Goal: Browse casually: Explore the website without a specific task or goal

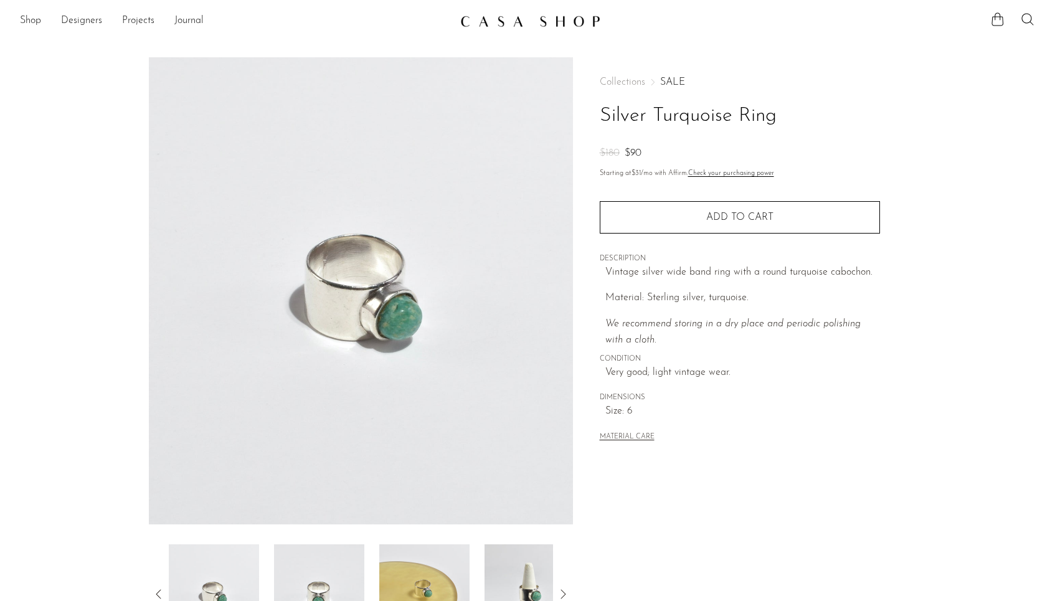
scroll to position [210, 0]
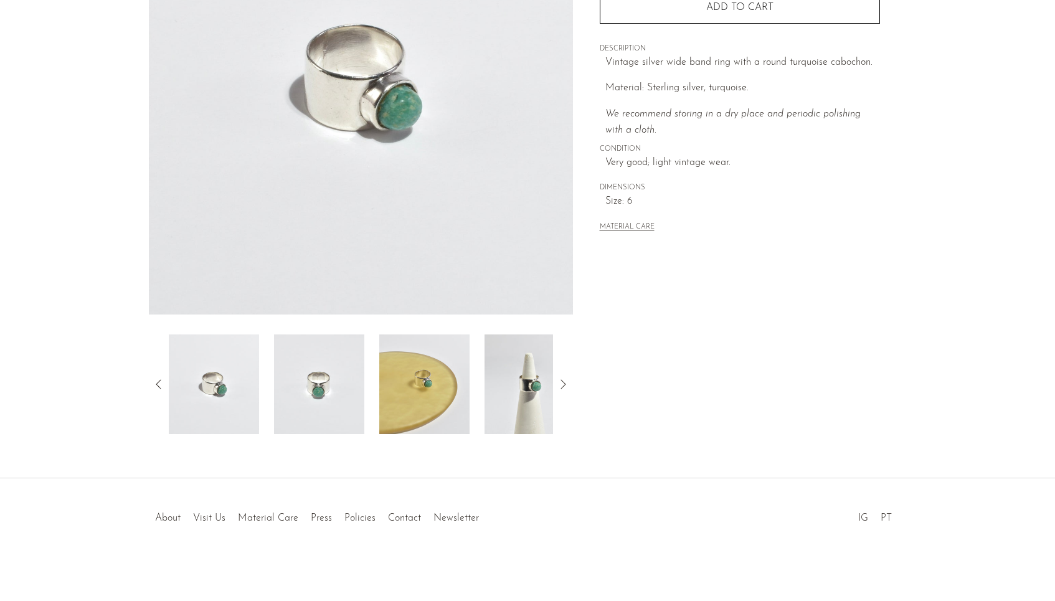
click at [511, 390] on img at bounding box center [529, 384] width 90 height 100
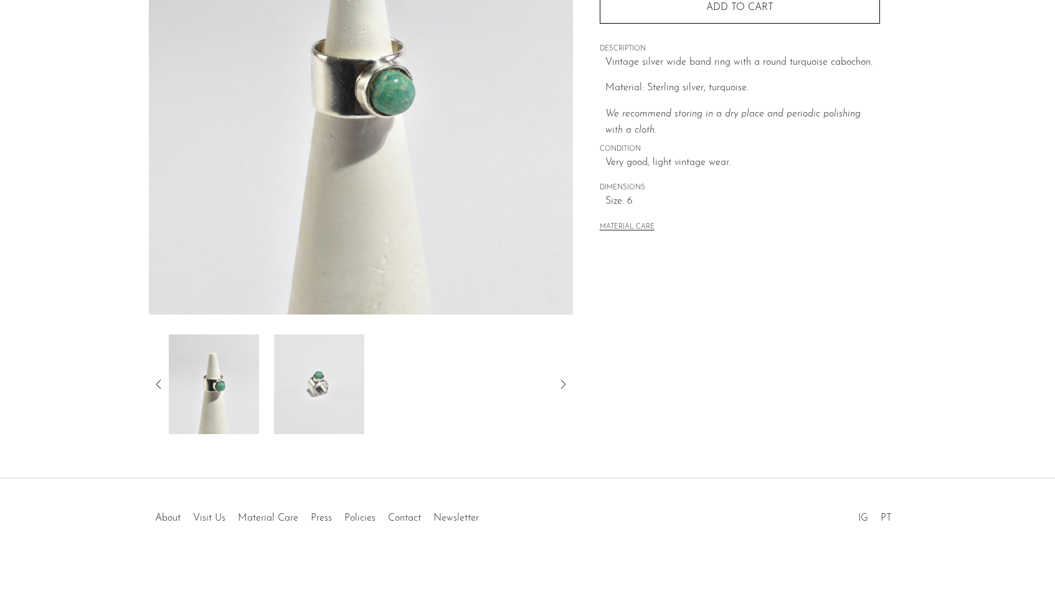
click at [303, 380] on img at bounding box center [319, 384] width 90 height 100
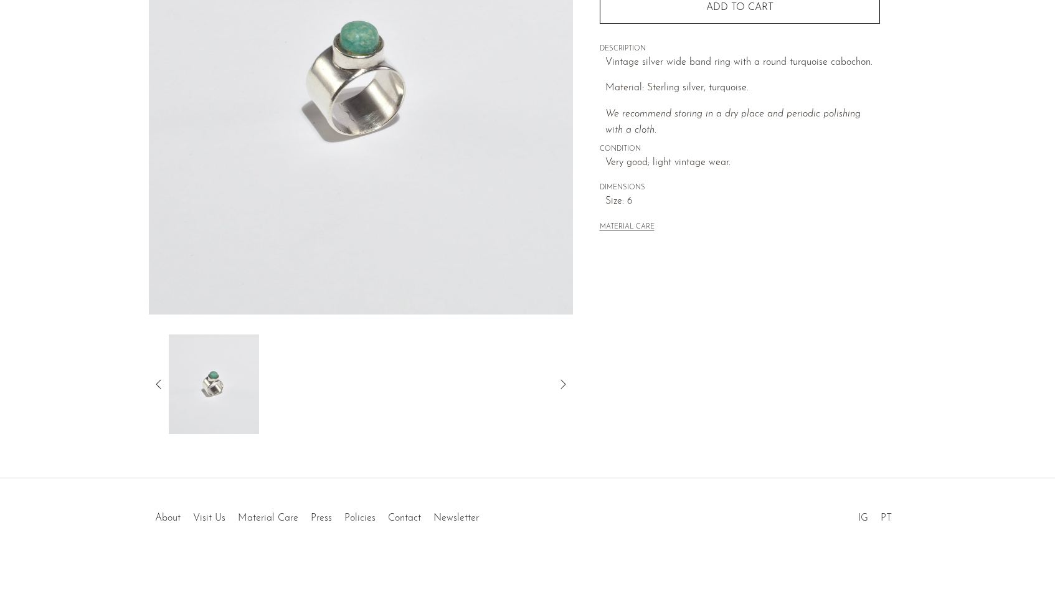
scroll to position [0, 0]
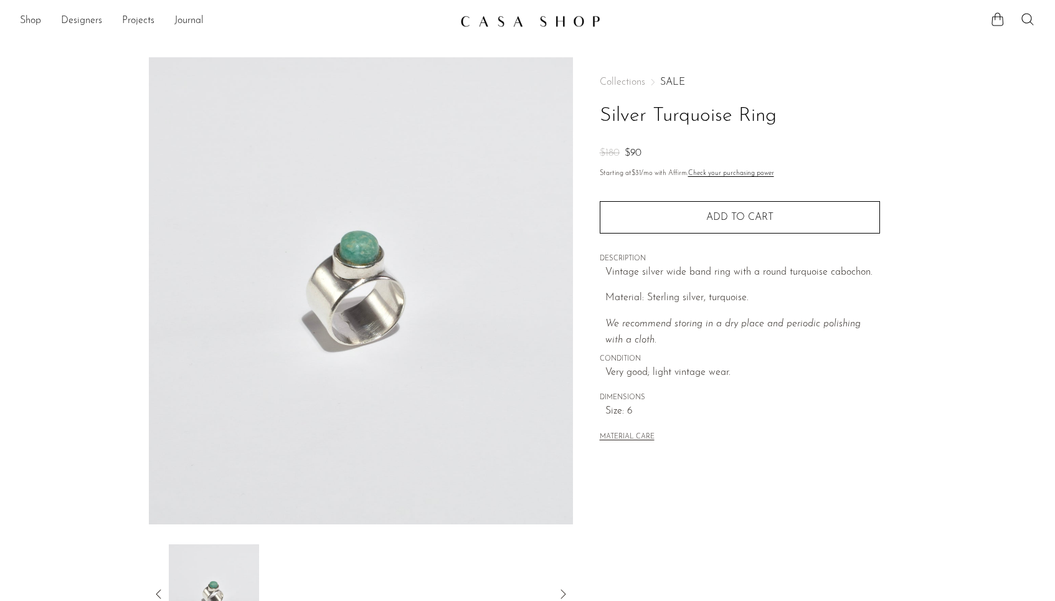
click at [566, 17] on img at bounding box center [530, 21] width 140 height 12
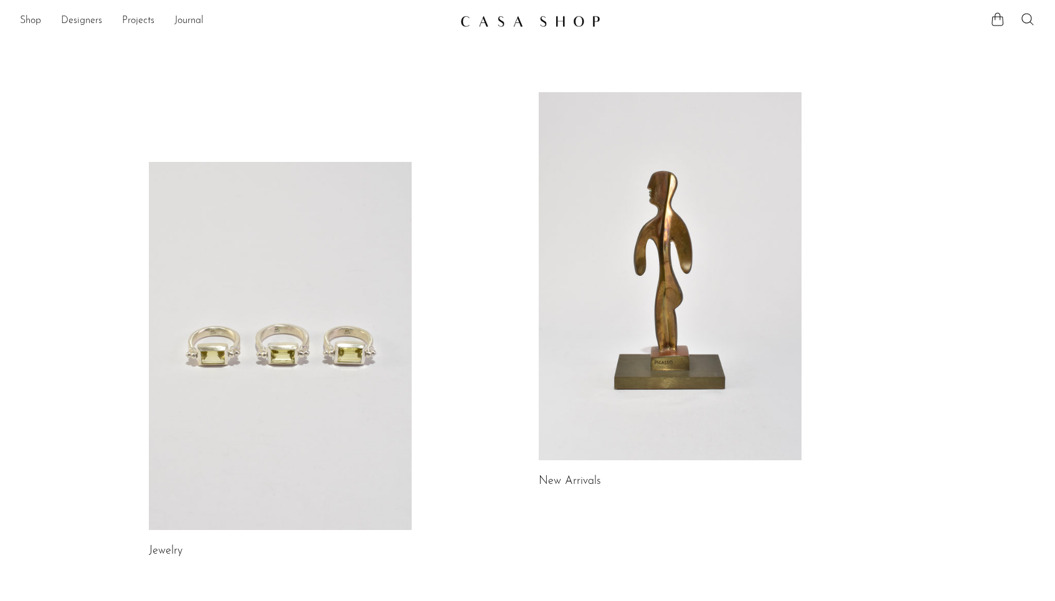
click at [327, 336] on link at bounding box center [280, 346] width 263 height 368
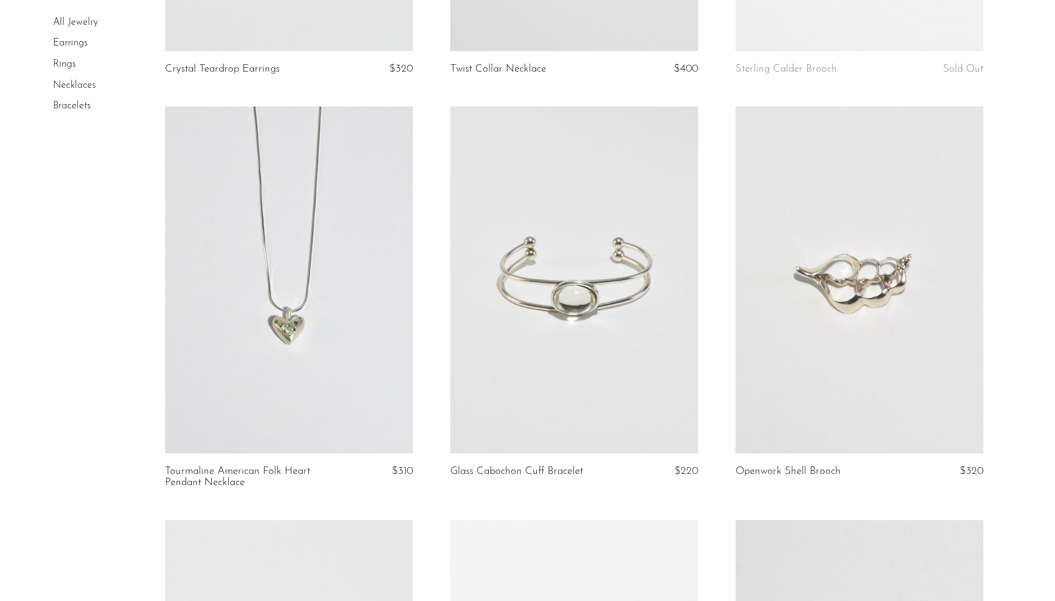
scroll to position [61, 0]
